Goal: Find contact information: Find contact information

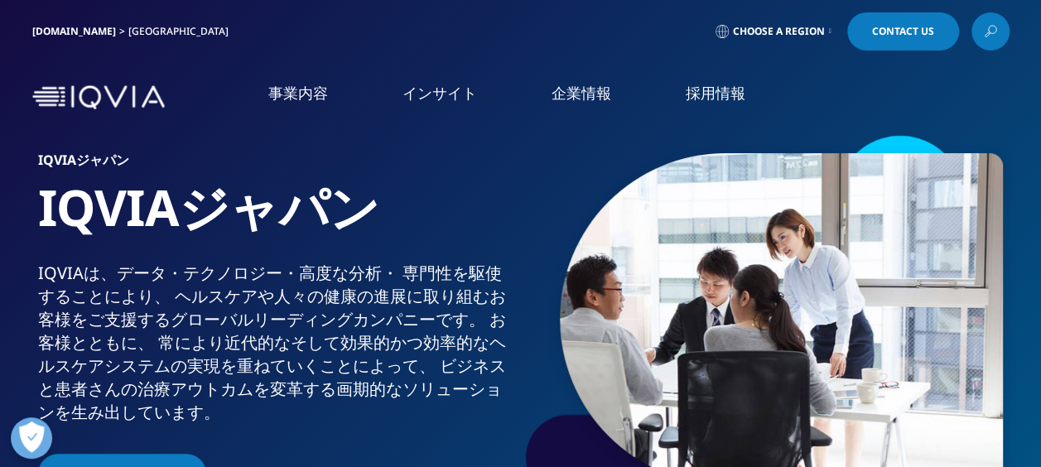
click at [75, 33] on link "[DOMAIN_NAME]" at bounding box center [74, 31] width 84 height 14
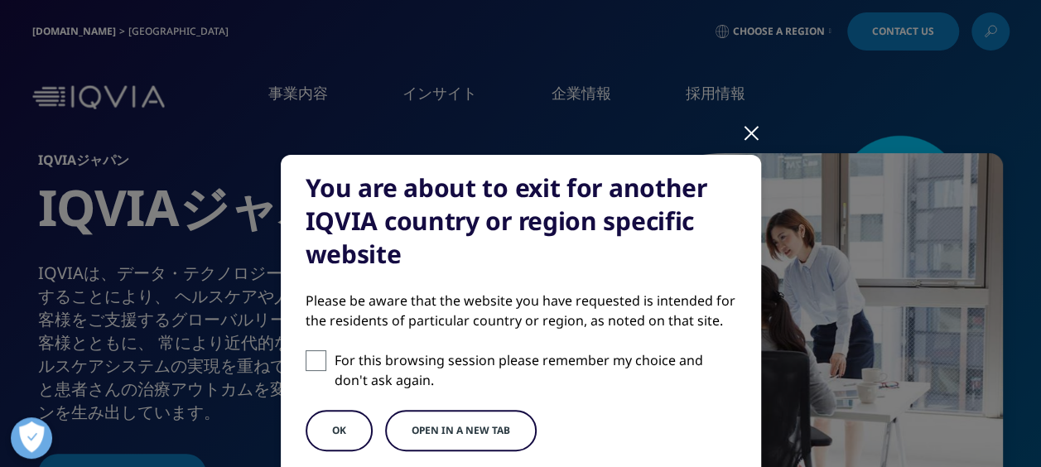
click at [742, 133] on div at bounding box center [751, 132] width 19 height 46
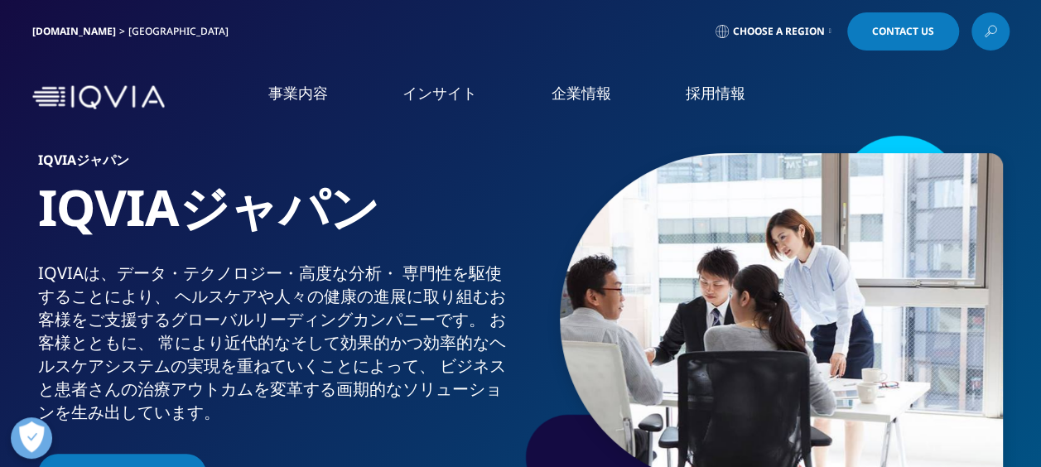
click at [419, 172] on h6 "IQVIAジャパン" at bounding box center [276, 164] width 476 height 23
click at [147, 102] on img at bounding box center [98, 97] width 133 height 24
click at [885, 344] on img at bounding box center [781, 318] width 443 height 331
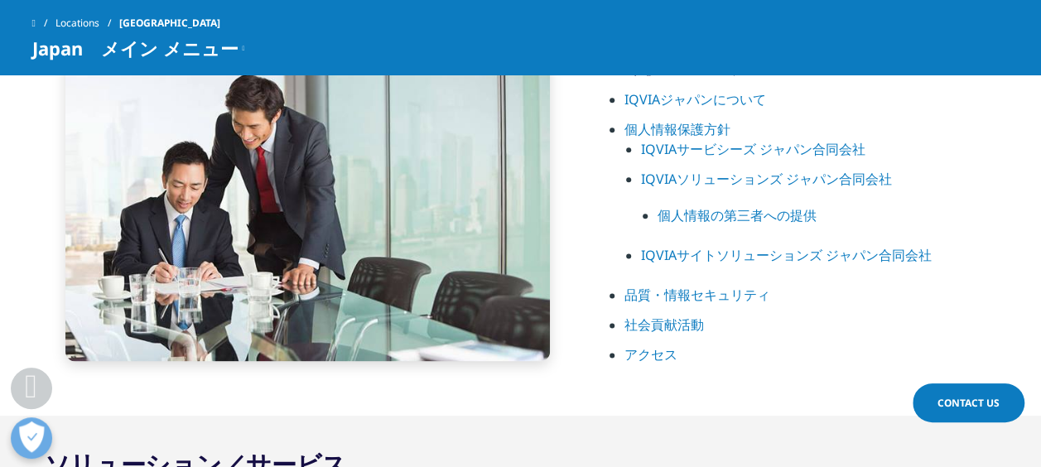
scroll to position [911, 0]
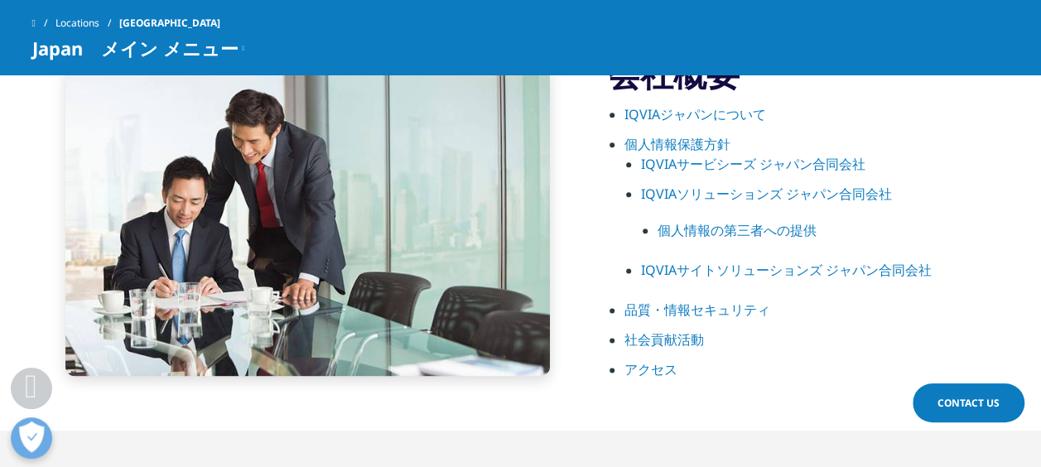
click at [781, 165] on link "IQVIAサービシーズ ジャパン合同会社" at bounding box center [753, 164] width 224 height 18
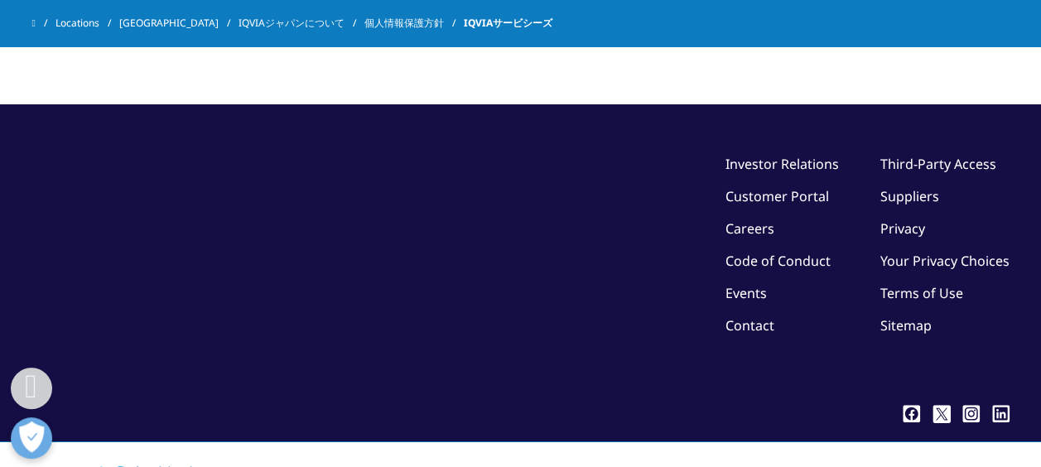
scroll to position [5466, 0]
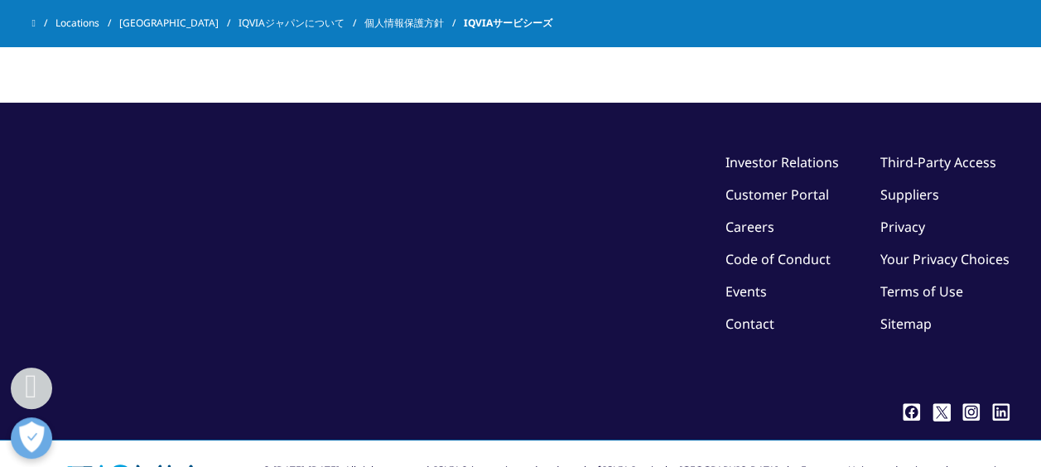
click at [30, 22] on div "Locations Japan IQVIAジャパンについて 個人情報保護方針 IQVIAサービシーズ" at bounding box center [520, 23] width 1041 height 46
click at [239, 22] on link "IQVIAジャパンについて" at bounding box center [302, 23] width 126 height 30
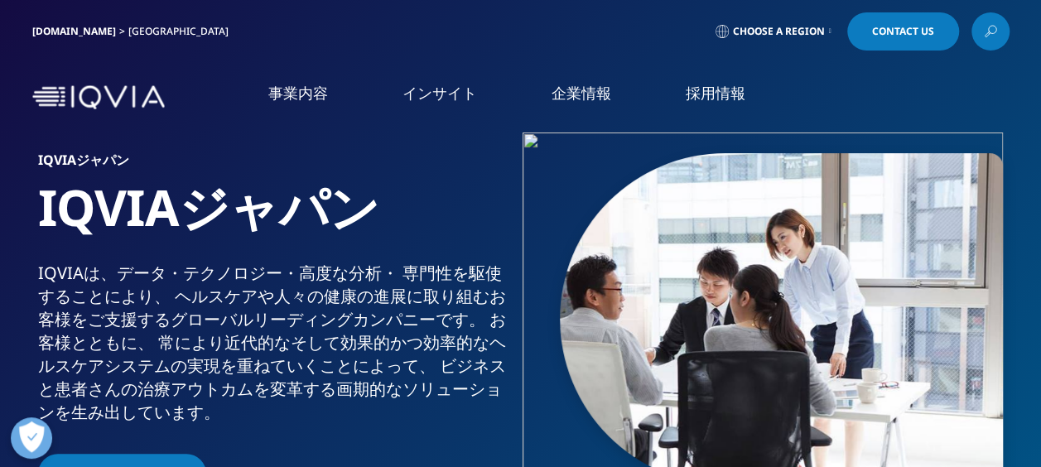
click at [1003, 93] on nav "事業内容 事業内容 医薬品・医療機器 臨床開発 Clinical Development in [GEOGRAPHIC_DATA] CSO事業 CSO" at bounding box center [590, 97] width 838 height 79
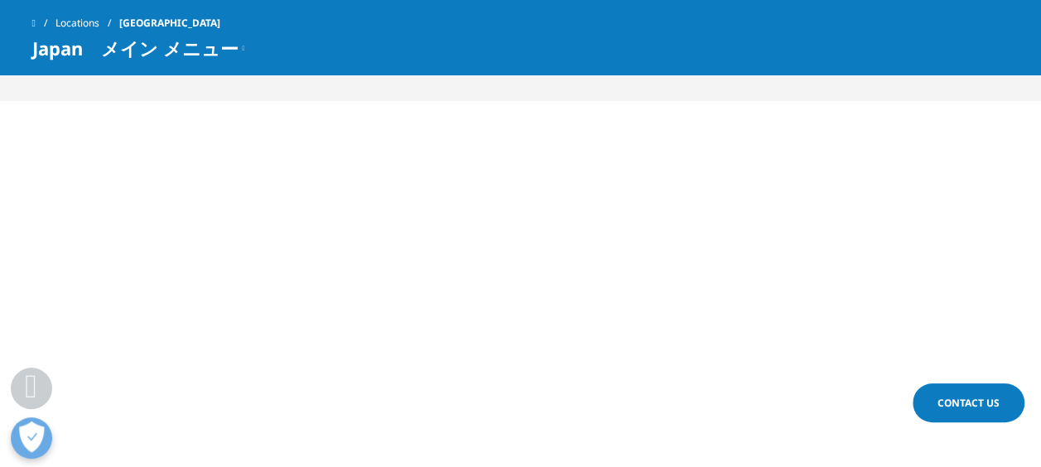
scroll to position [828, 0]
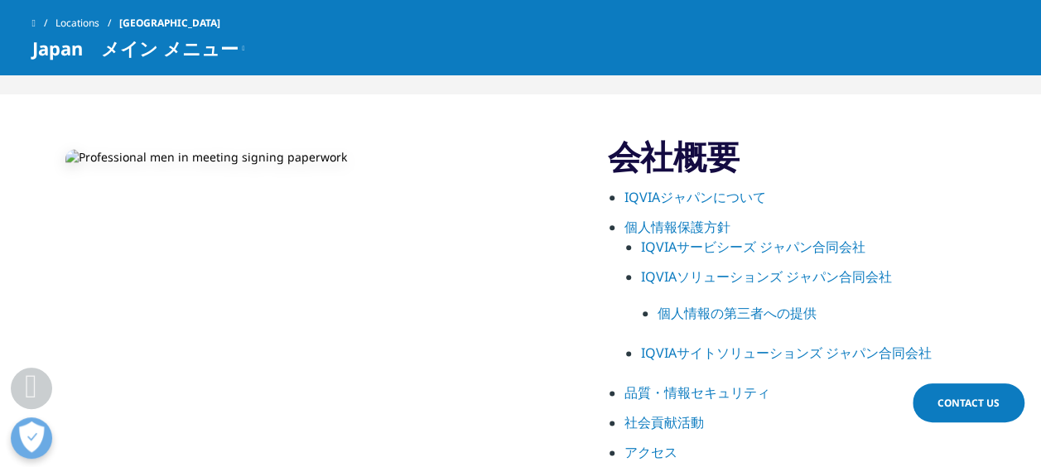
click at [656, 200] on link "IQVIAジャパンについて" at bounding box center [695, 197] width 142 height 18
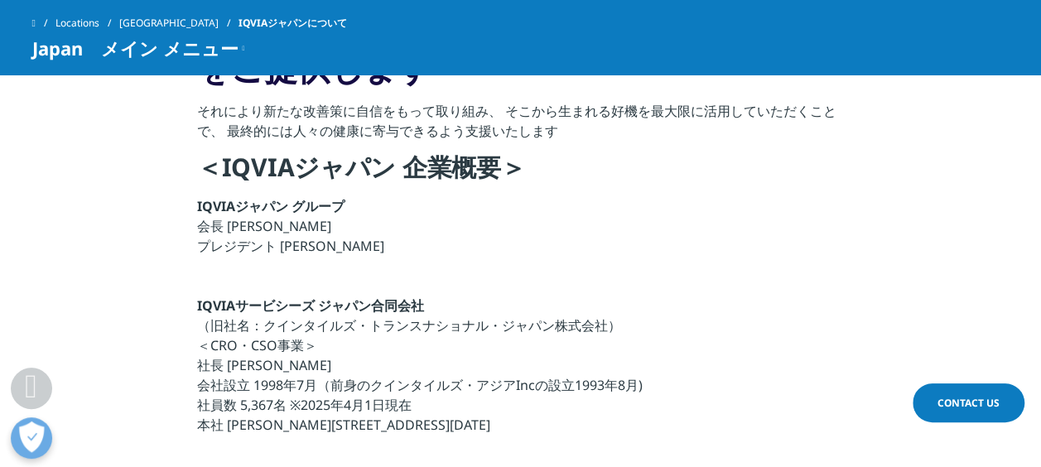
scroll to position [497, 0]
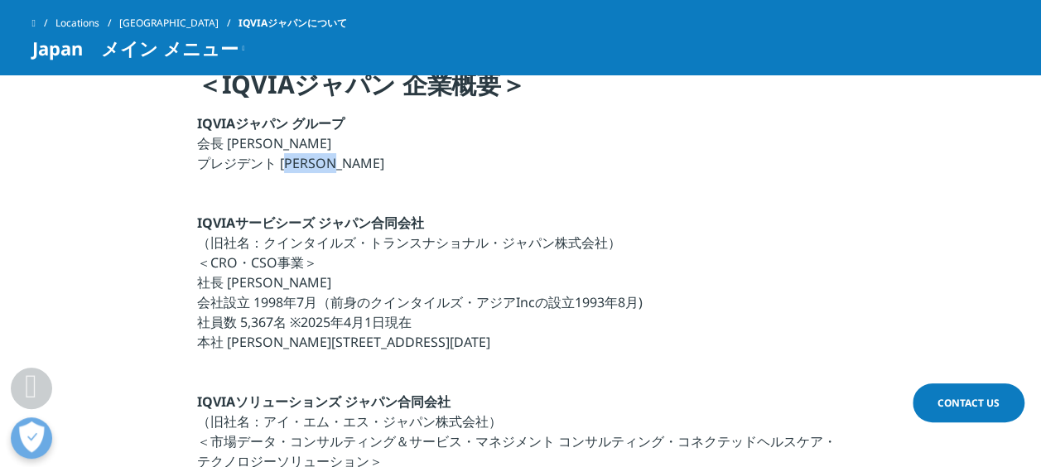
drag, startPoint x: 345, startPoint y: 166, endPoint x: 285, endPoint y: 171, distance: 60.7
click at [285, 171] on p "IQVIAジャパン グループ 会長 湊 方彦 プレジデント 宇賀神 史彦" at bounding box center [520, 148] width 647 height 70
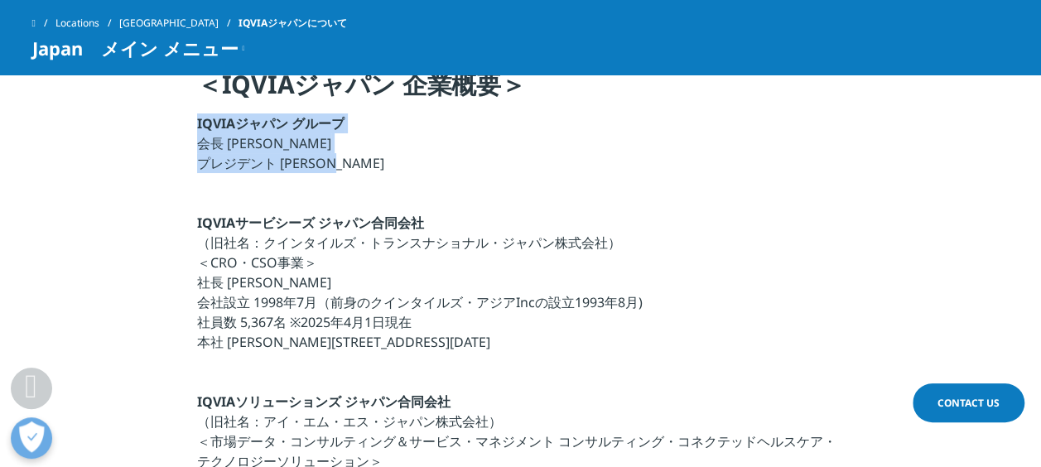
drag, startPoint x: 285, startPoint y: 171, endPoint x: 348, endPoint y: 166, distance: 63.1
click at [348, 166] on p "IQVIAジャパン グループ 会長 湊 方彦 プレジデント 宇賀神 史彦" at bounding box center [520, 148] width 647 height 70
copy p "IQVIAジャパン グループ 会長 湊 方彦 プレジデント 宇賀神 史彦"
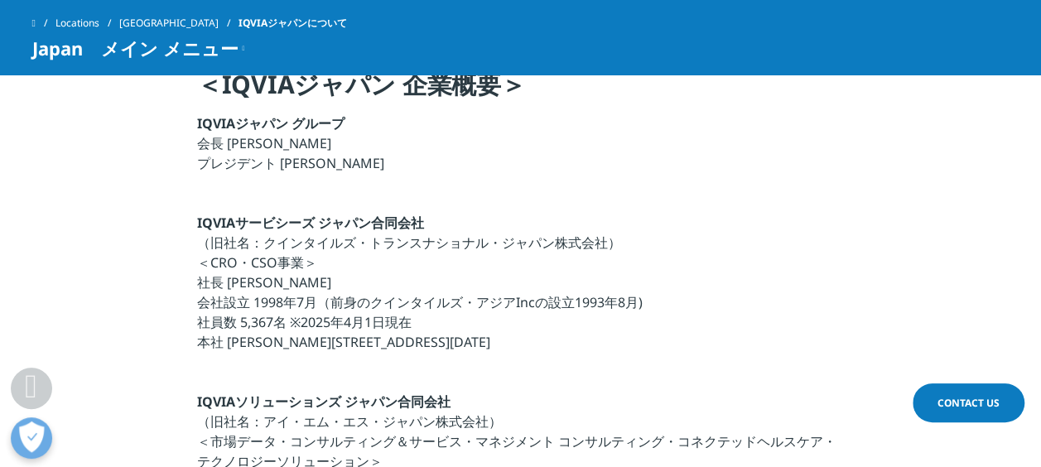
click at [611, 368] on p at bounding box center [520, 377] width 647 height 30
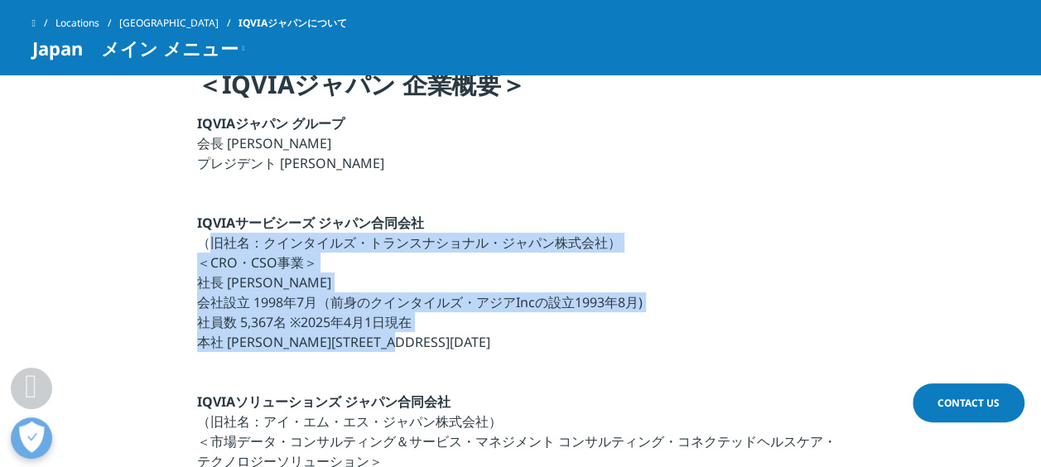
drag, startPoint x: 451, startPoint y: 340, endPoint x: 200, endPoint y: 250, distance: 266.4
click at [200, 250] on p "IQVIAサービシーズ ジャパン合同会社 （旧社名：クインタイルズ・トランスナショナル・ジャパン株式会社） ＜CRO・CSO事業＞ 社長 宇賀神 史彦 会社設…" at bounding box center [520, 287] width 647 height 149
copy p "（旧社名：クインタイルズ・トランスナショナル・ジャパン株式会社） ＜CRO・CSO事業＞ 社長 宇賀神 史彦 会社設立 1998年7月（前身のクインタイルズ・…"
click at [903, 288] on section "私たちは、ヘルスケア企業が抱える課題に対して、 最善かつ創造的なソリューションをご提供します それにより新たな改善策に自信をもって取り組み、 そこから生まれる…" at bounding box center [520, 418] width 1041 height 1157
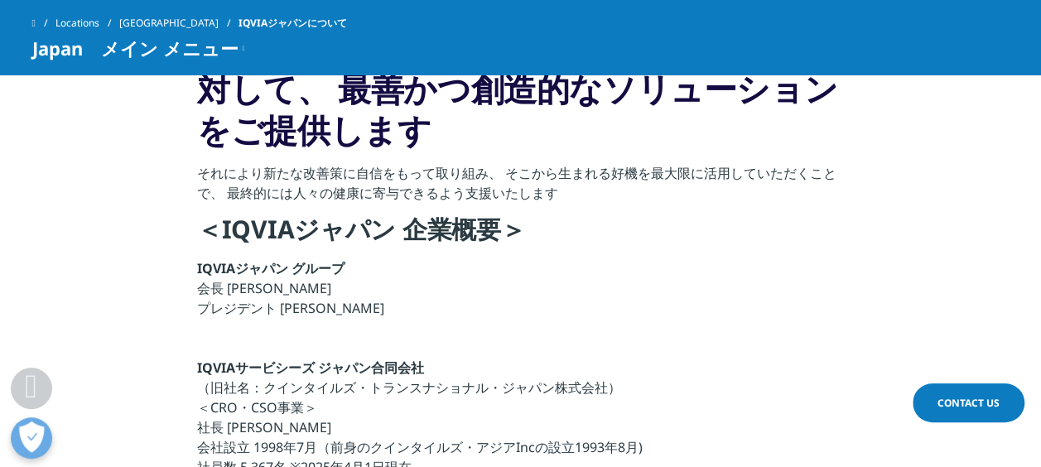
scroll to position [331, 0]
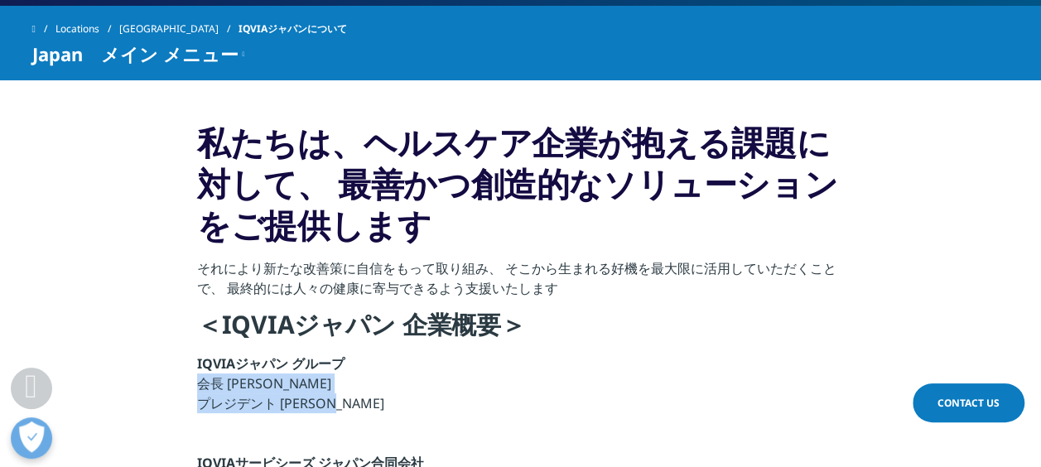
drag, startPoint x: 197, startPoint y: 381, endPoint x: 345, endPoint y: 406, distance: 150.3
click at [345, 406] on p "IQVIAジャパン グループ 会長 湊 方彦 プレジデント 宇賀神 史彦" at bounding box center [520, 389] width 647 height 70
copy p "会長 湊 方彦 プレジデント 宇賀神 史彦"
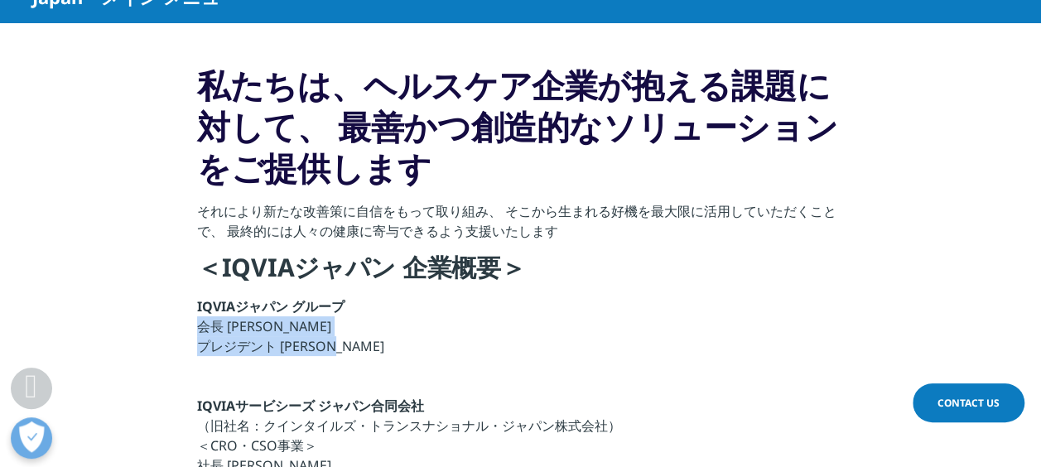
scroll to position [414, 0]
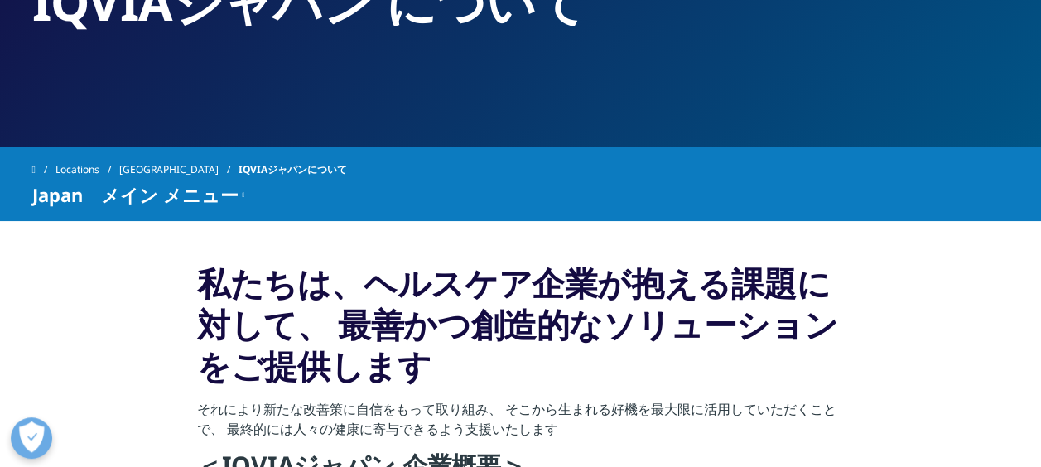
scroll to position [166, 0]
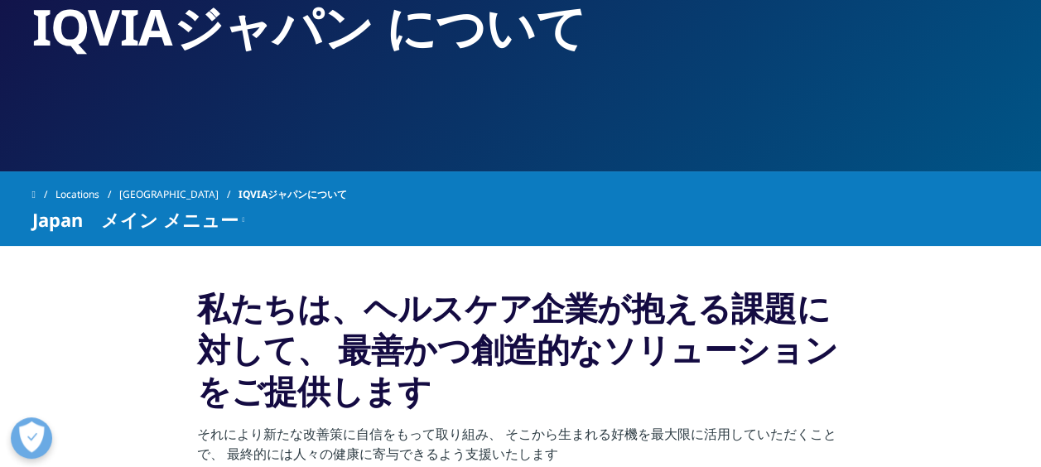
click at [94, 192] on link "Locations" at bounding box center [87, 195] width 64 height 30
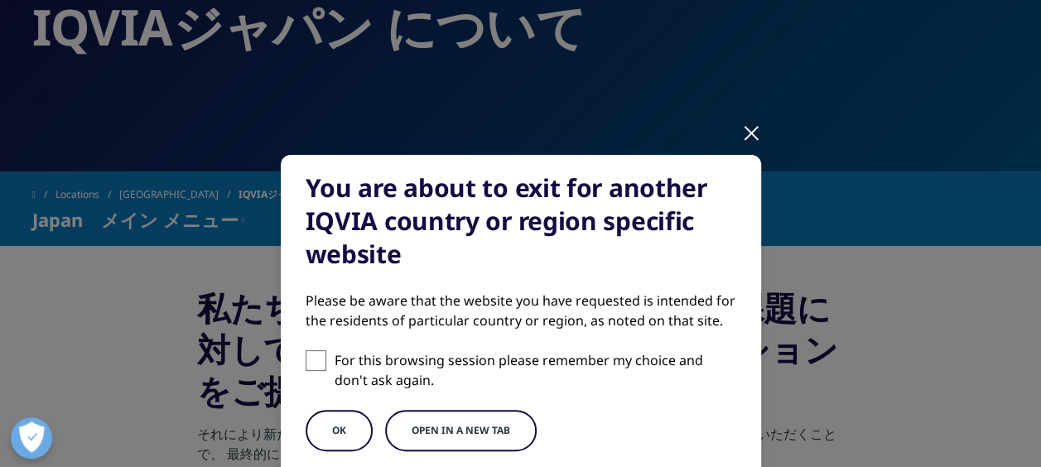
drag, startPoint x: 745, startPoint y: 134, endPoint x: 656, endPoint y: 139, distance: 88.8
click at [744, 134] on div at bounding box center [751, 132] width 19 height 46
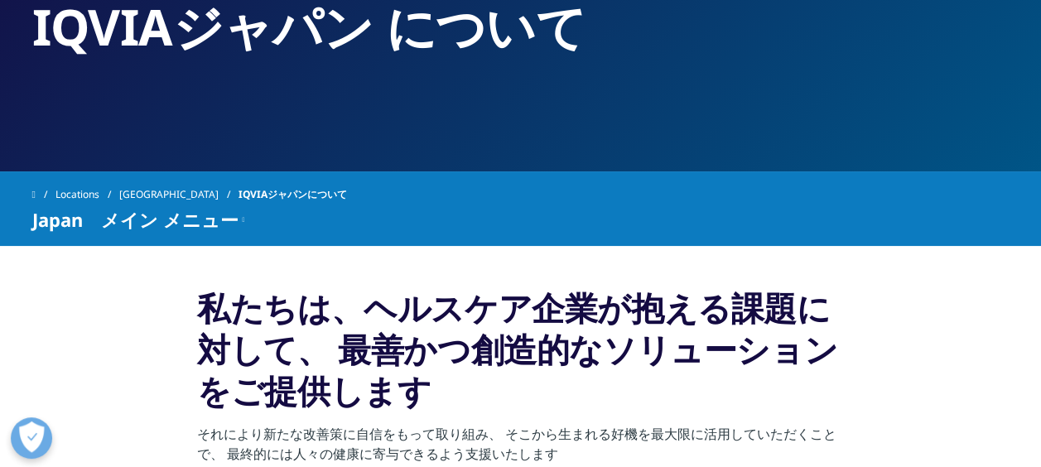
click at [137, 196] on link "[GEOGRAPHIC_DATA]" at bounding box center [178, 195] width 119 height 30
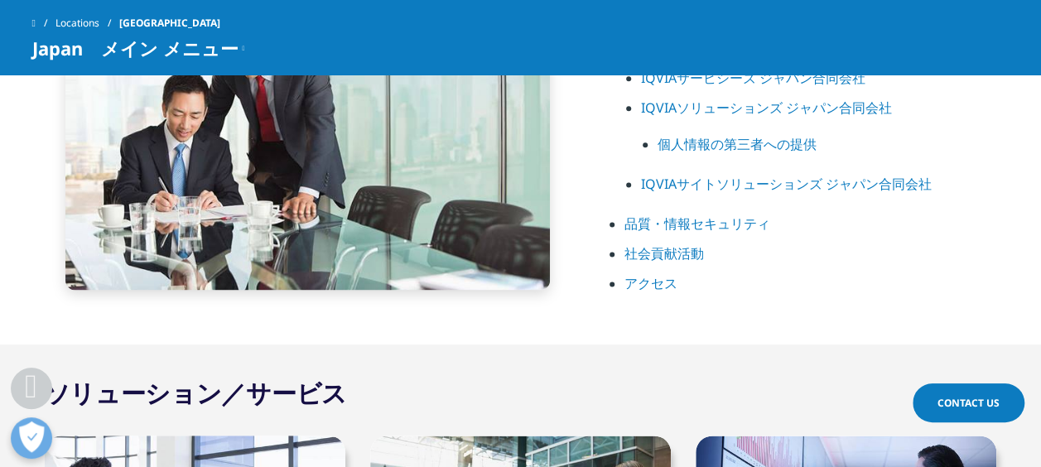
scroll to position [914, 0]
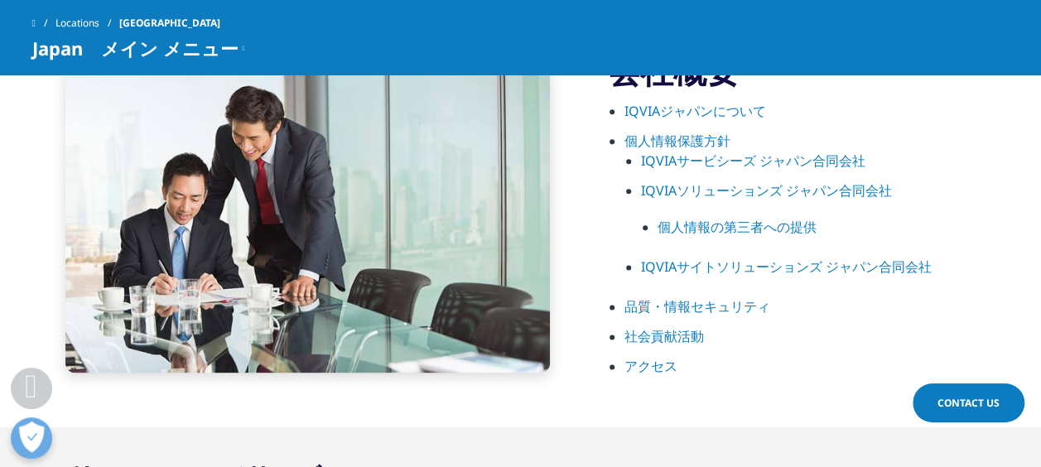
click at [674, 364] on link "アクセス" at bounding box center [650, 366] width 53 height 18
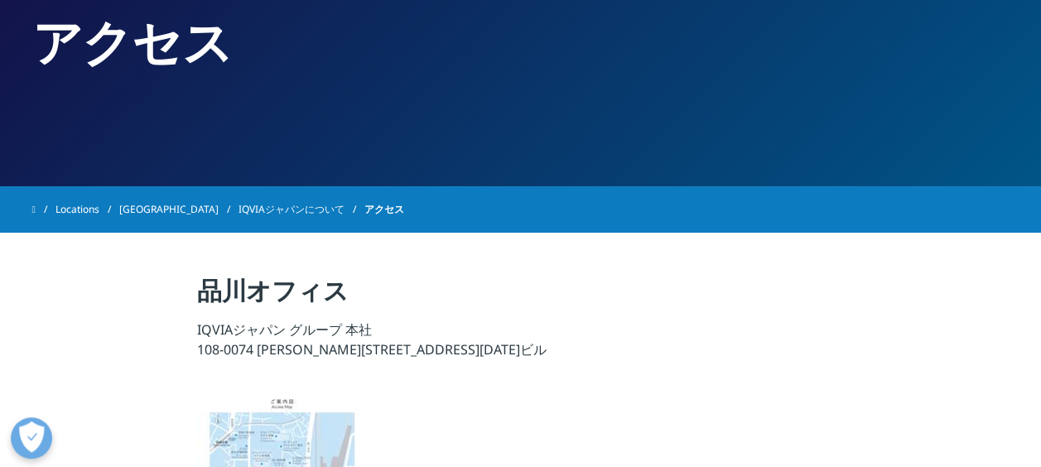
scroll to position [248, 0]
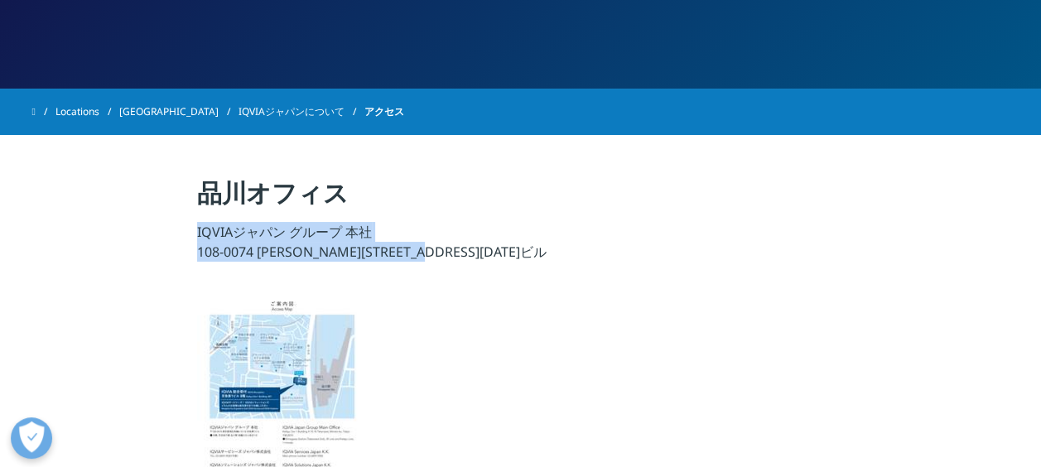
drag, startPoint x: 476, startPoint y: 252, endPoint x: 195, endPoint y: 240, distance: 281.0
copy p "IQVIAジャパン グループ 本社 108-0074 東京都港区高輪4-10-18 京急第1ビル"
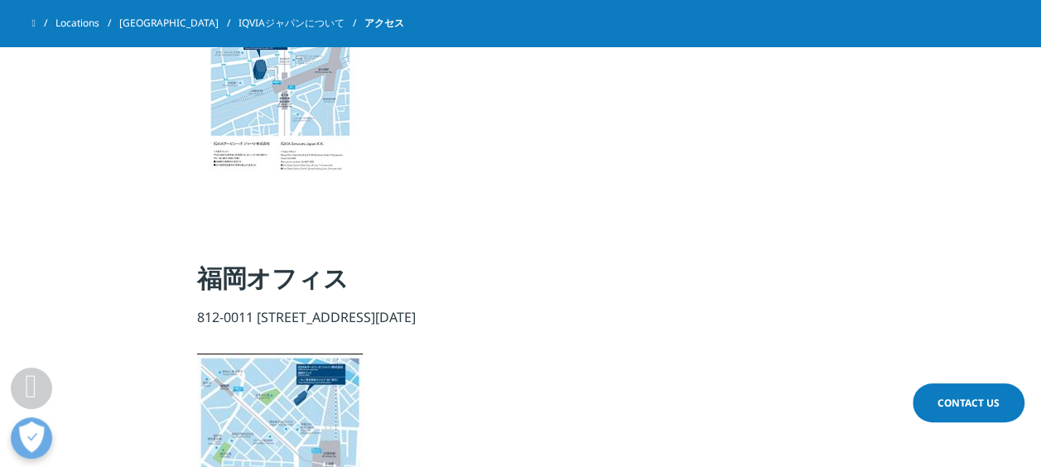
scroll to position [911, 0]
